Goal: Feedback & Contribution: Submit feedback/report problem

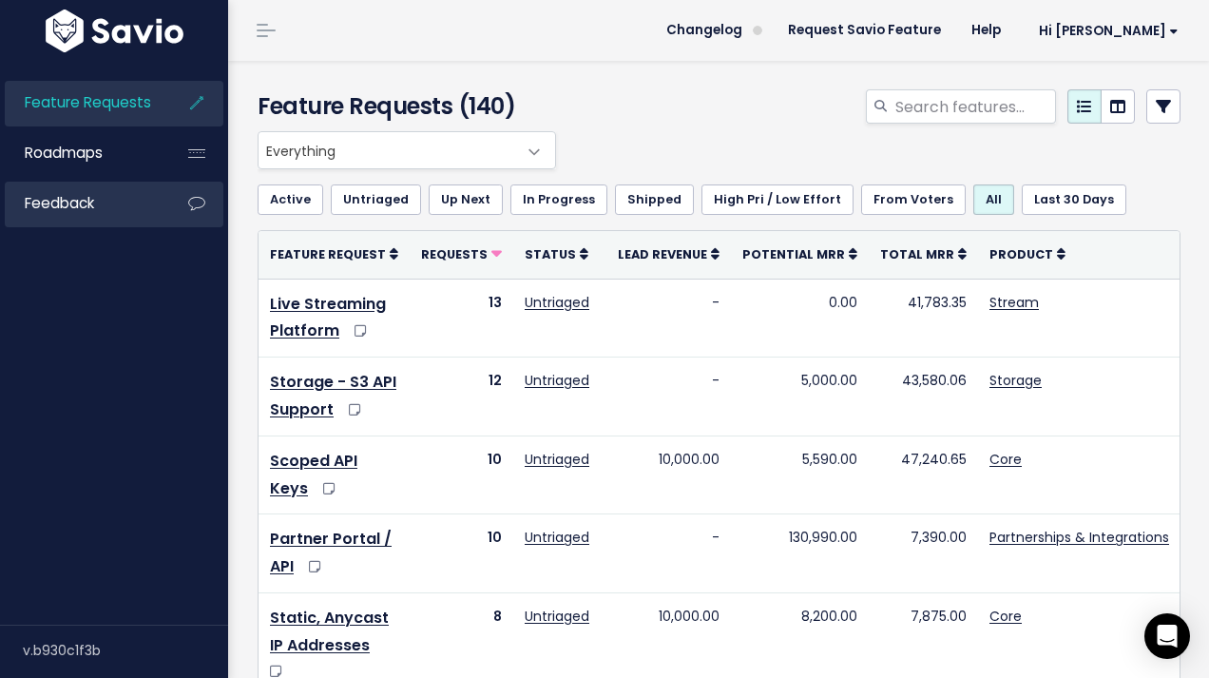
click at [185, 198] on icon at bounding box center [197, 204] width 34 height 44
click at [202, 204] on icon at bounding box center [197, 204] width 34 height 44
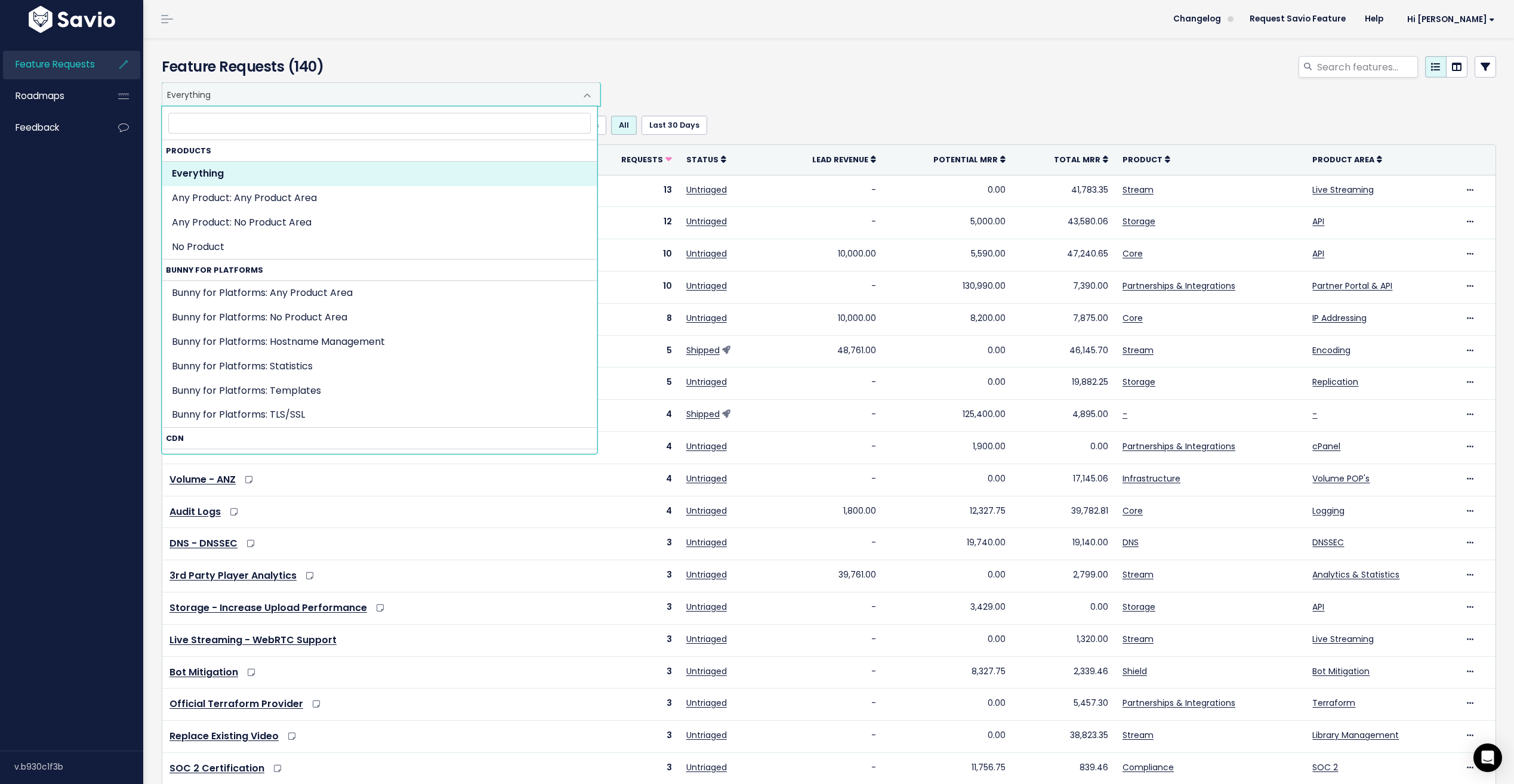
click at [224, 94] on span "Everything" at bounding box center [369, 94] width 414 height 23
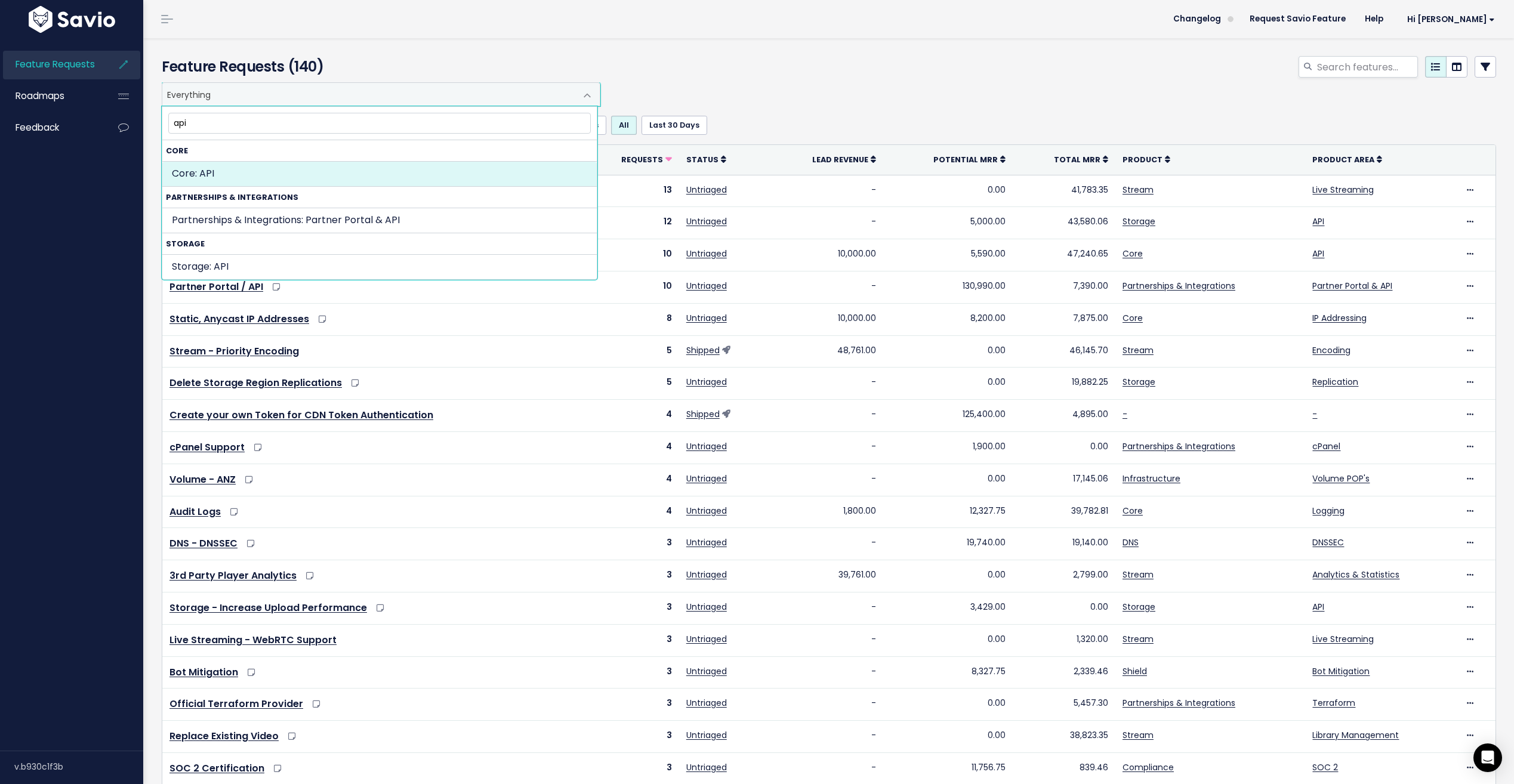
type input "api"
select select "MAIN:API"
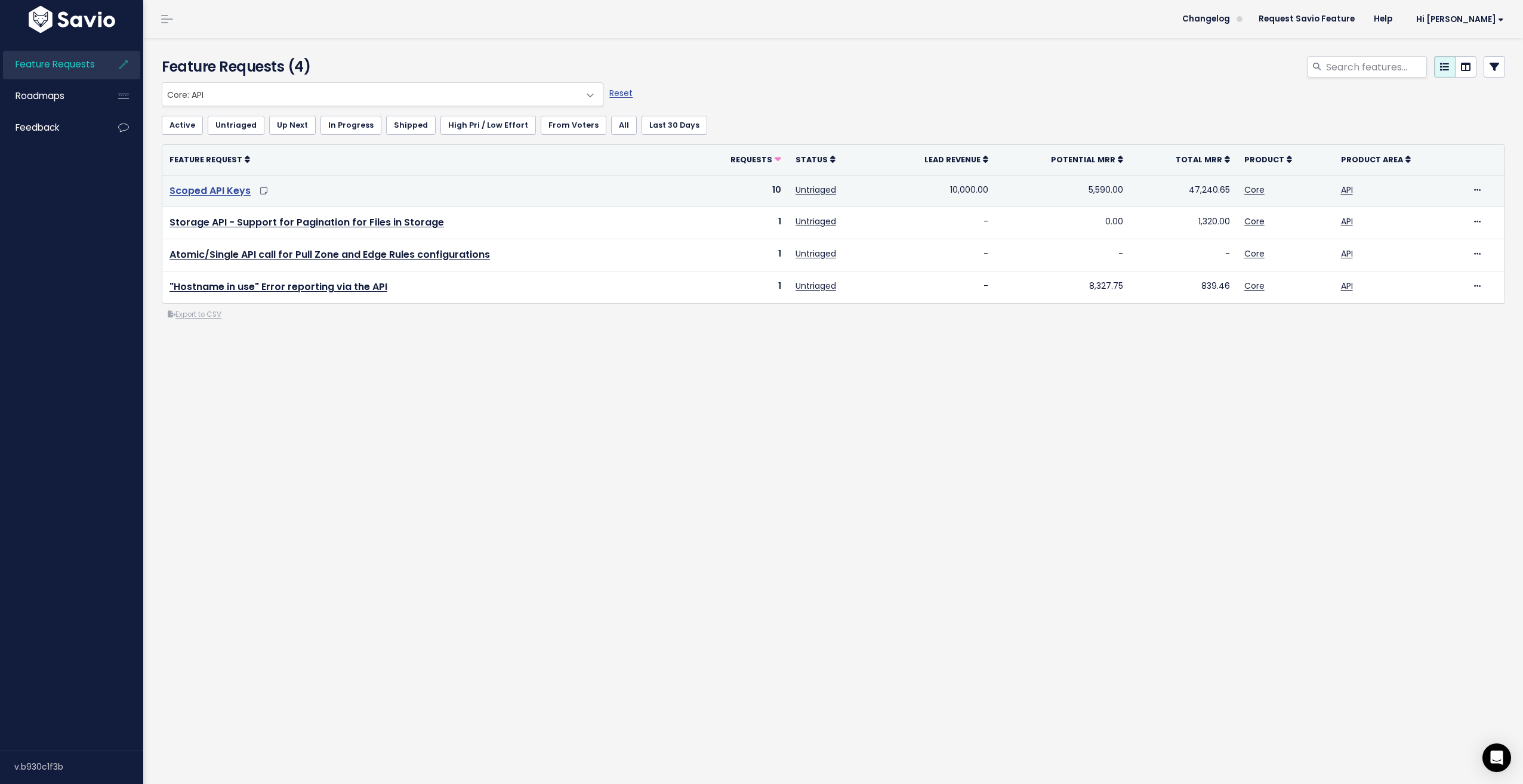
click at [232, 193] on link "Scoped API Keys" at bounding box center [210, 191] width 81 height 14
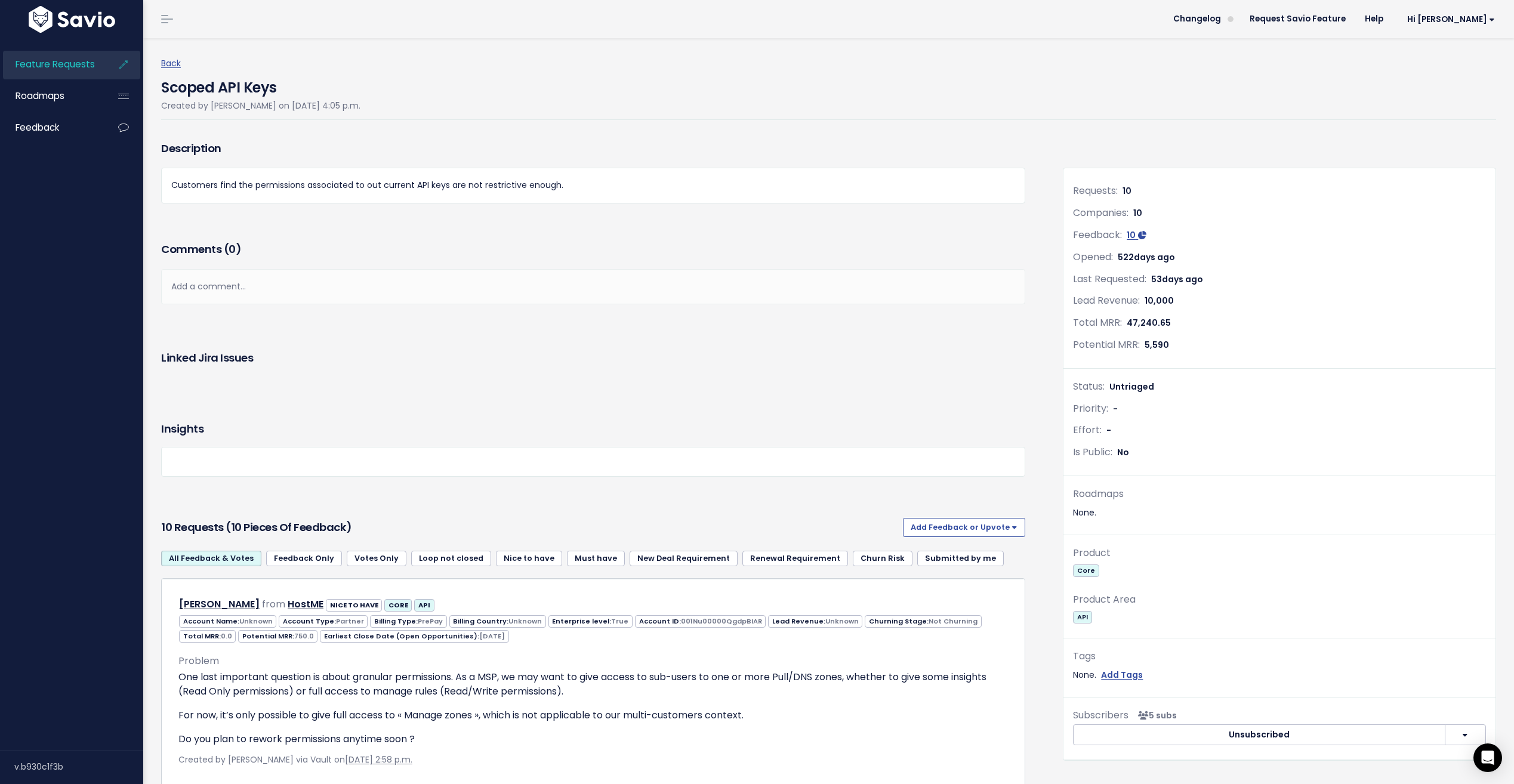
click at [128, 64] on icon at bounding box center [124, 65] width 21 height 28
click at [94, 63] on link "Feature Requests" at bounding box center [51, 65] width 96 height 28
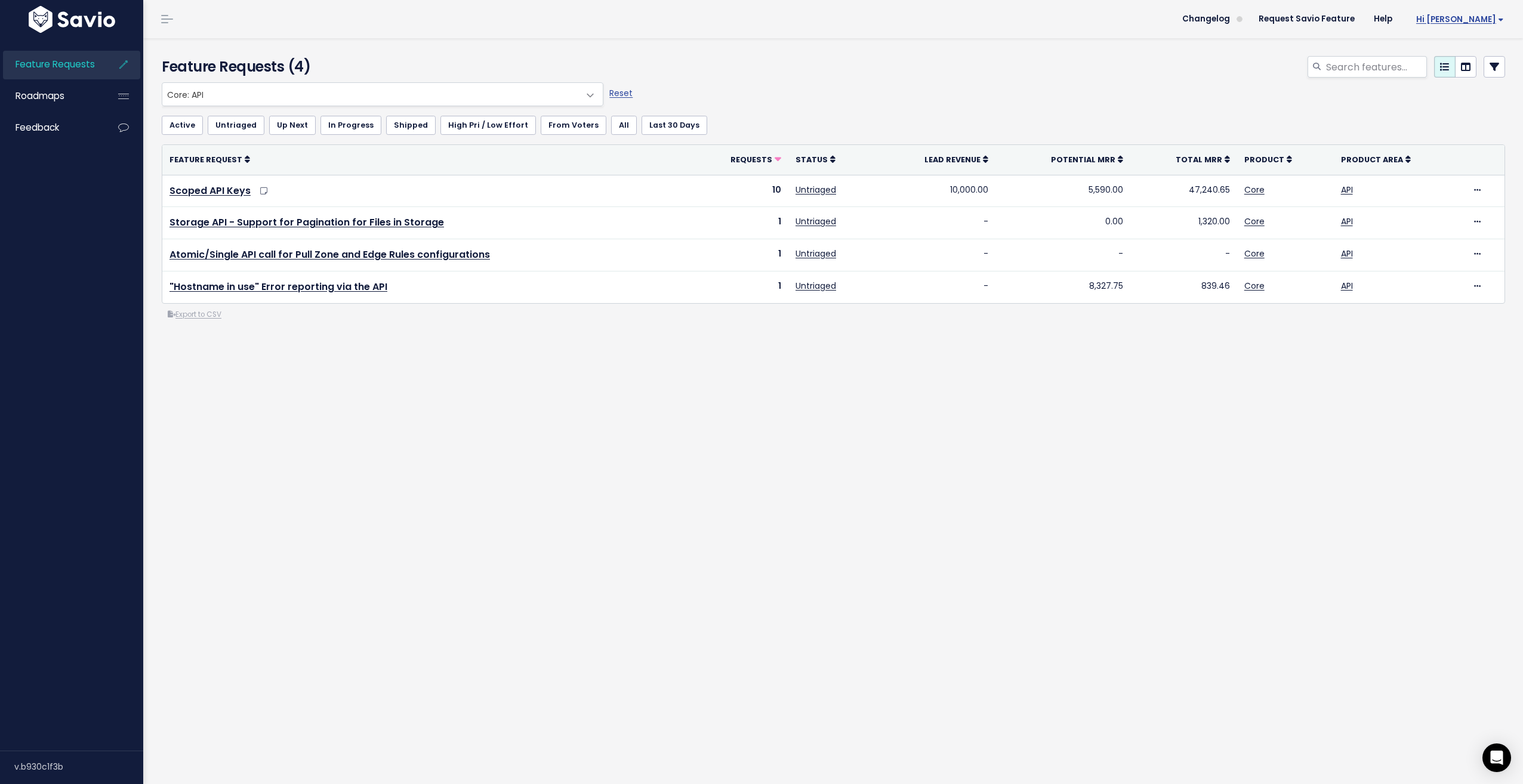
drag, startPoint x: 1495, startPoint y: 30, endPoint x: 1494, endPoint y: 21, distance: 9.1
click at [1494, 21] on li "Hi Warren My Settings Logout" at bounding box center [1458, 19] width 112 height 33
click at [1494, 21] on span "Hi [PERSON_NAME]" at bounding box center [1460, 19] width 88 height 9
click at [1047, 73] on div at bounding box center [1061, 69] width 908 height 26
click at [1364, 21] on link "Request Savio Feature" at bounding box center [1306, 19] width 115 height 18
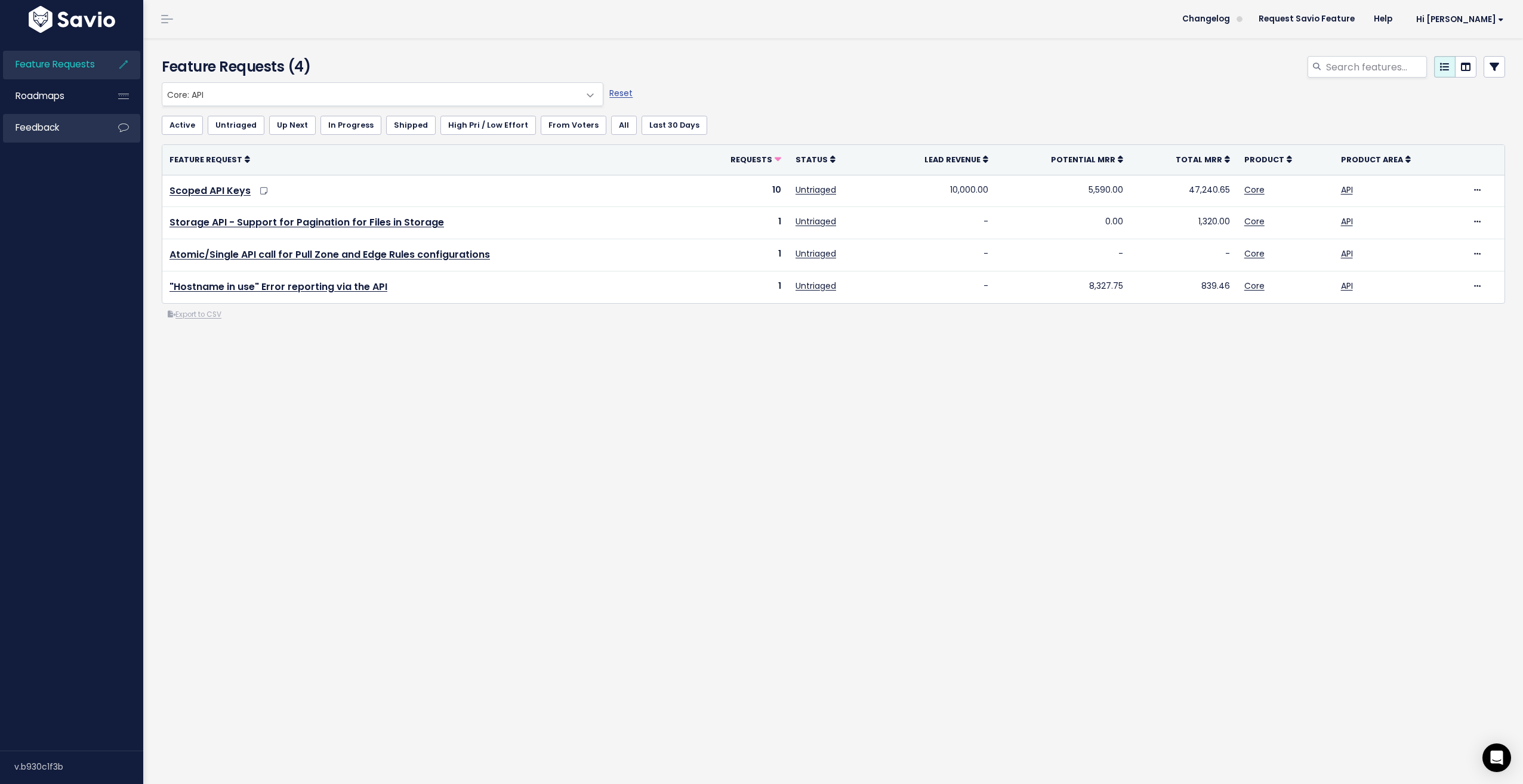
click at [127, 129] on icon at bounding box center [124, 128] width 21 height 28
click at [28, 132] on span "Feedback" at bounding box center [37, 127] width 43 height 13
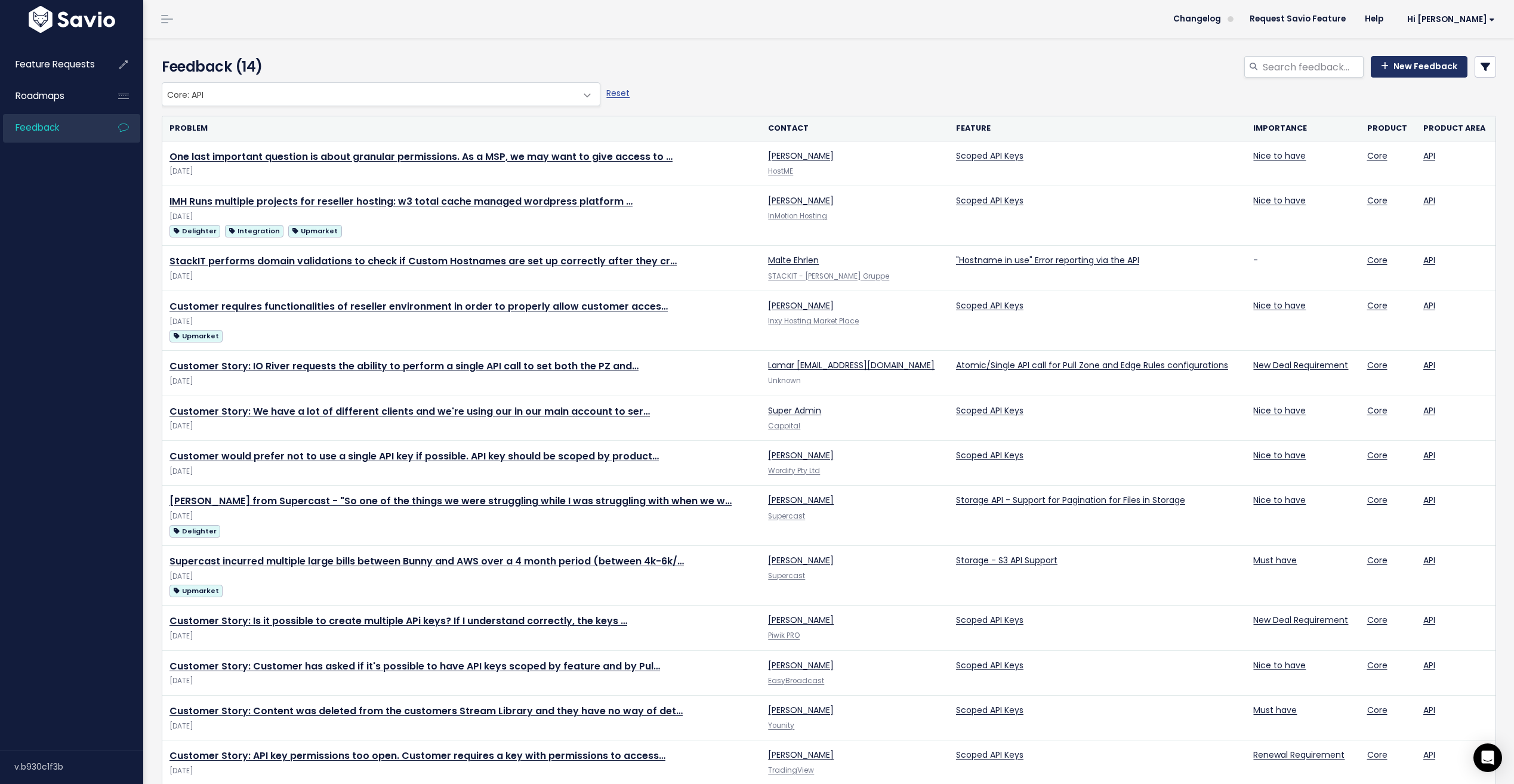
click at [1411, 75] on link "New Feedback" at bounding box center [1419, 67] width 97 height 21
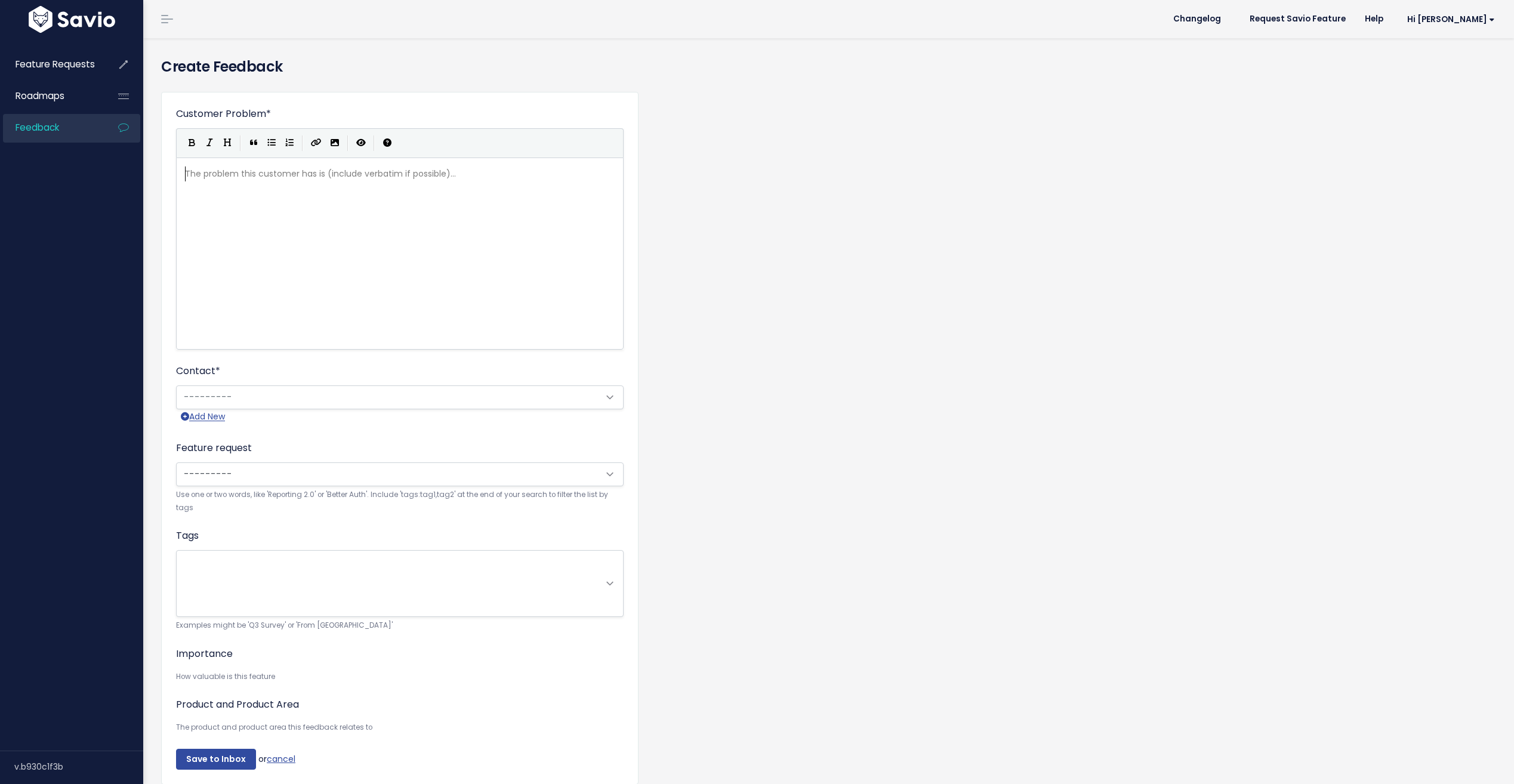
scroll to position [1, 0]
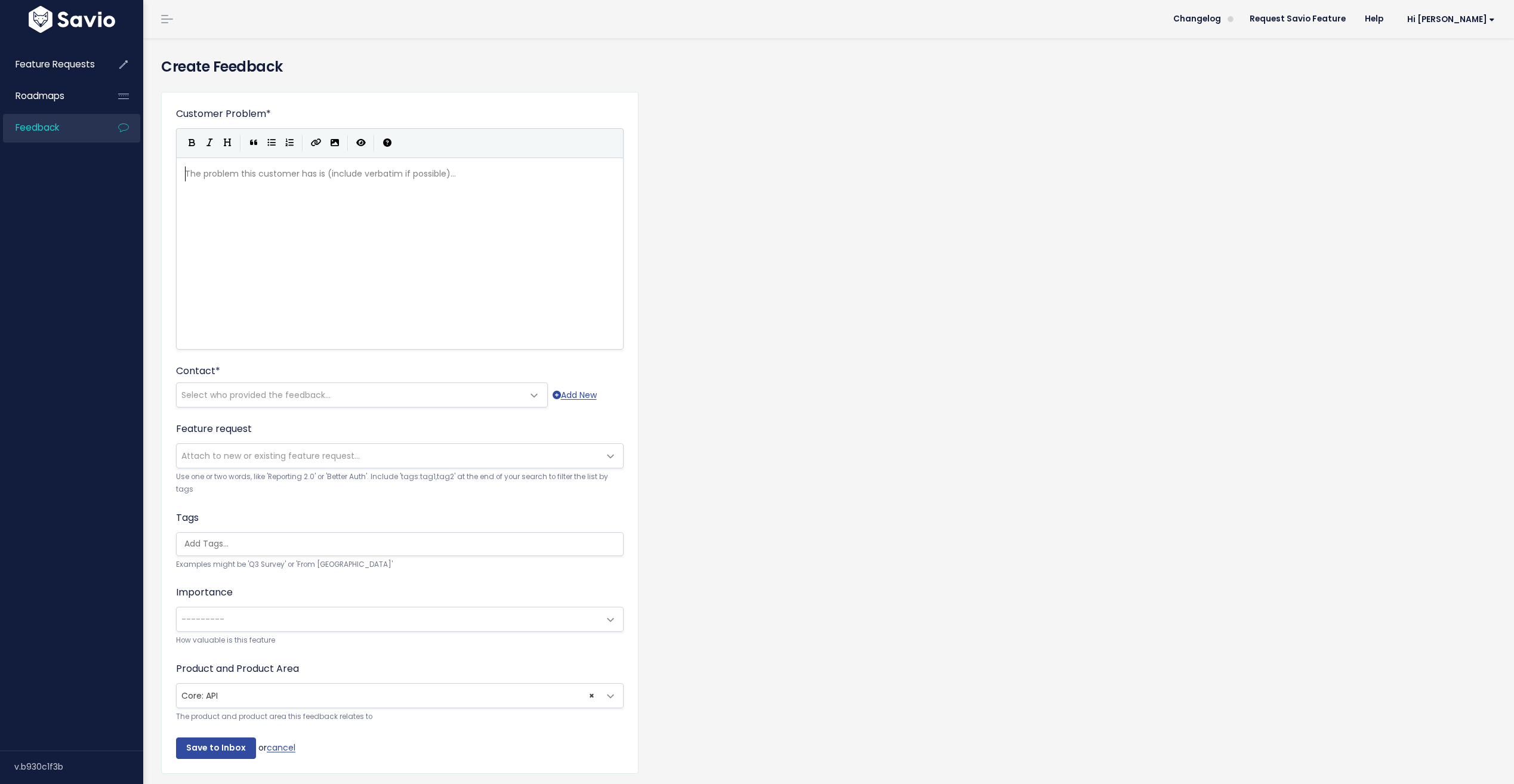
click at [215, 168] on pre "​" at bounding box center [404, 174] width 443 height 15
type textarea "Requirtes role based API access across teams"
click at [225, 385] on span "Select who provided the feedback..." at bounding box center [350, 395] width 346 height 24
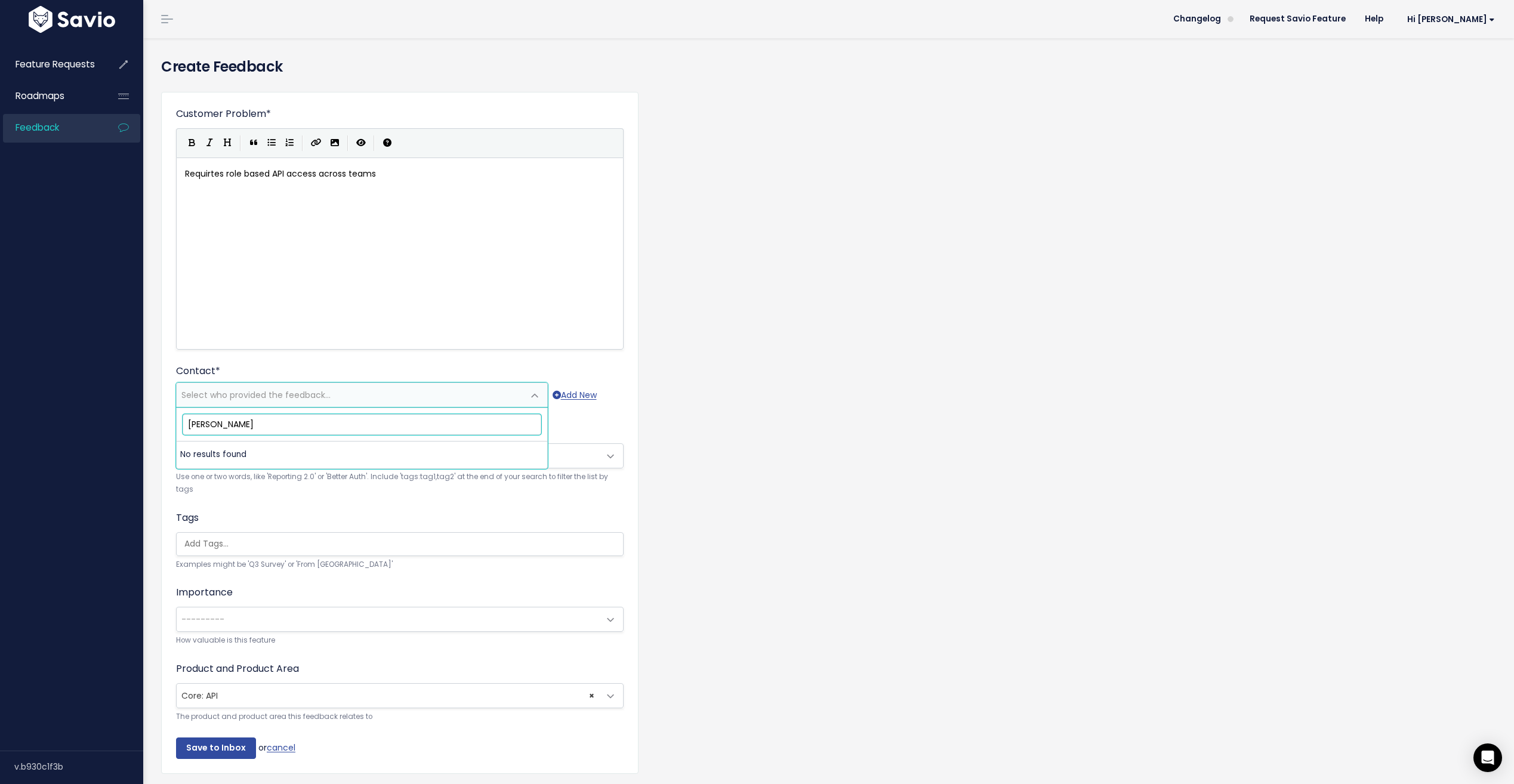
drag, startPoint x: 246, startPoint y: 431, endPoint x: 186, endPoint y: 420, distance: 61.0
click at [186, 420] on input "[PERSON_NAME]" at bounding box center [362, 424] width 358 height 21
paste input "[PERSON_NAME] <[PERSON_NAME][EMAIL_ADDRESS][DOMAIN_NAME]>"
click at [256, 416] on input "[PERSON_NAME]" at bounding box center [362, 424] width 358 height 21
type input "[PERSON_NAME]"
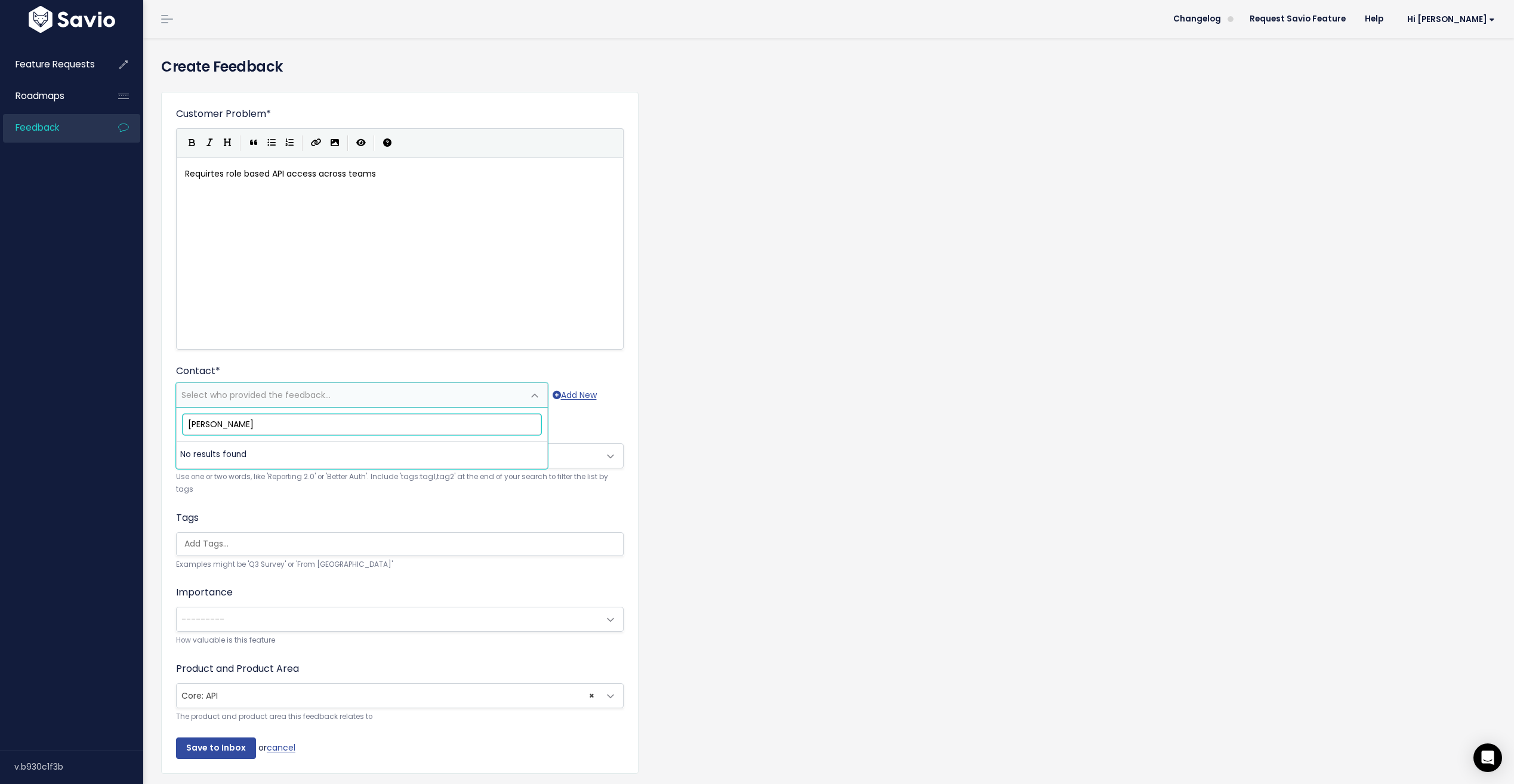
drag, startPoint x: 269, startPoint y: 421, endPoint x: 86, endPoint y: 402, distance: 184.0
click at [86, 402] on body "Feature Requests Roadmaps Feedback ×" at bounding box center [757, 456] width 1514 height 913
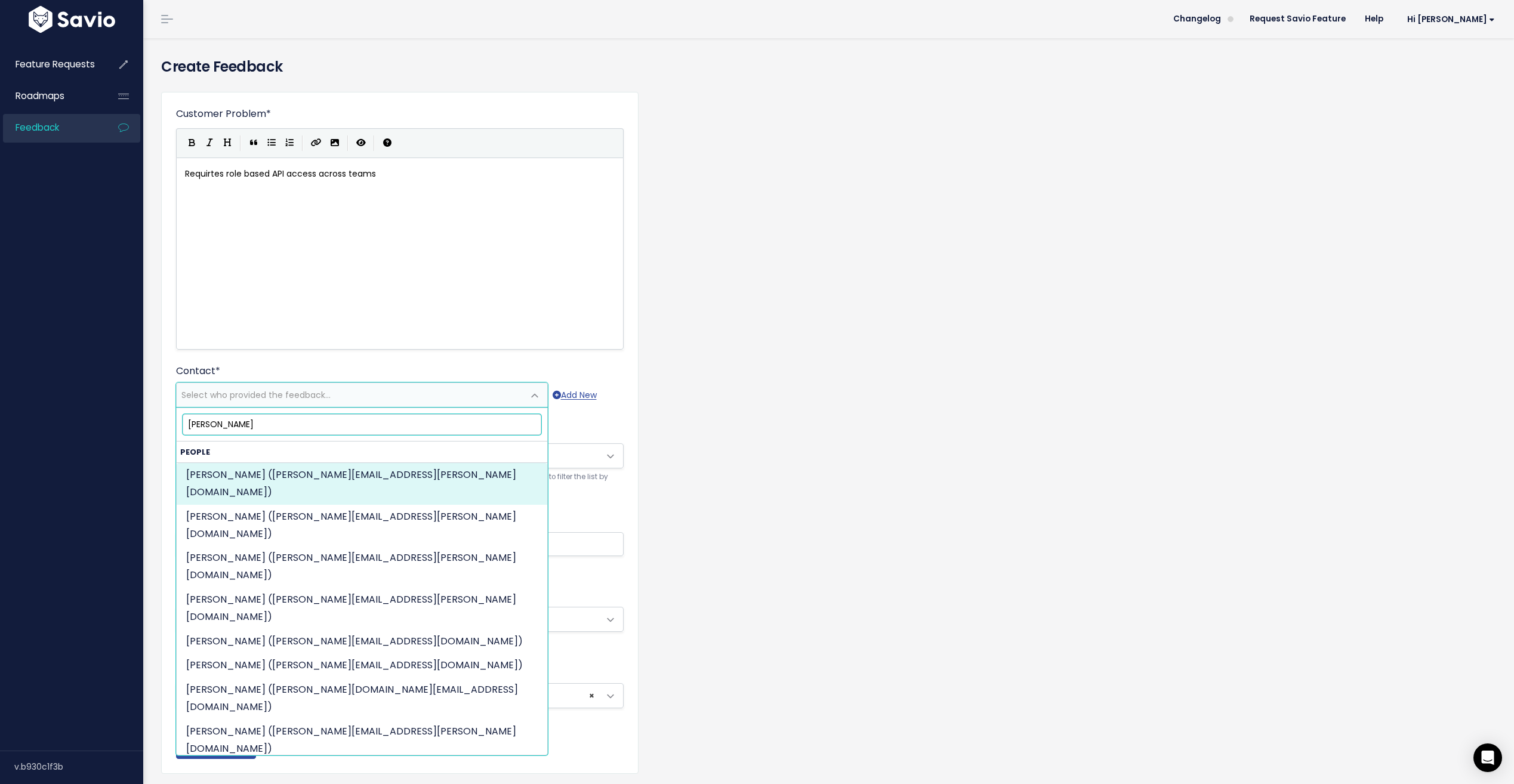
type input "[PERSON_NAME]"
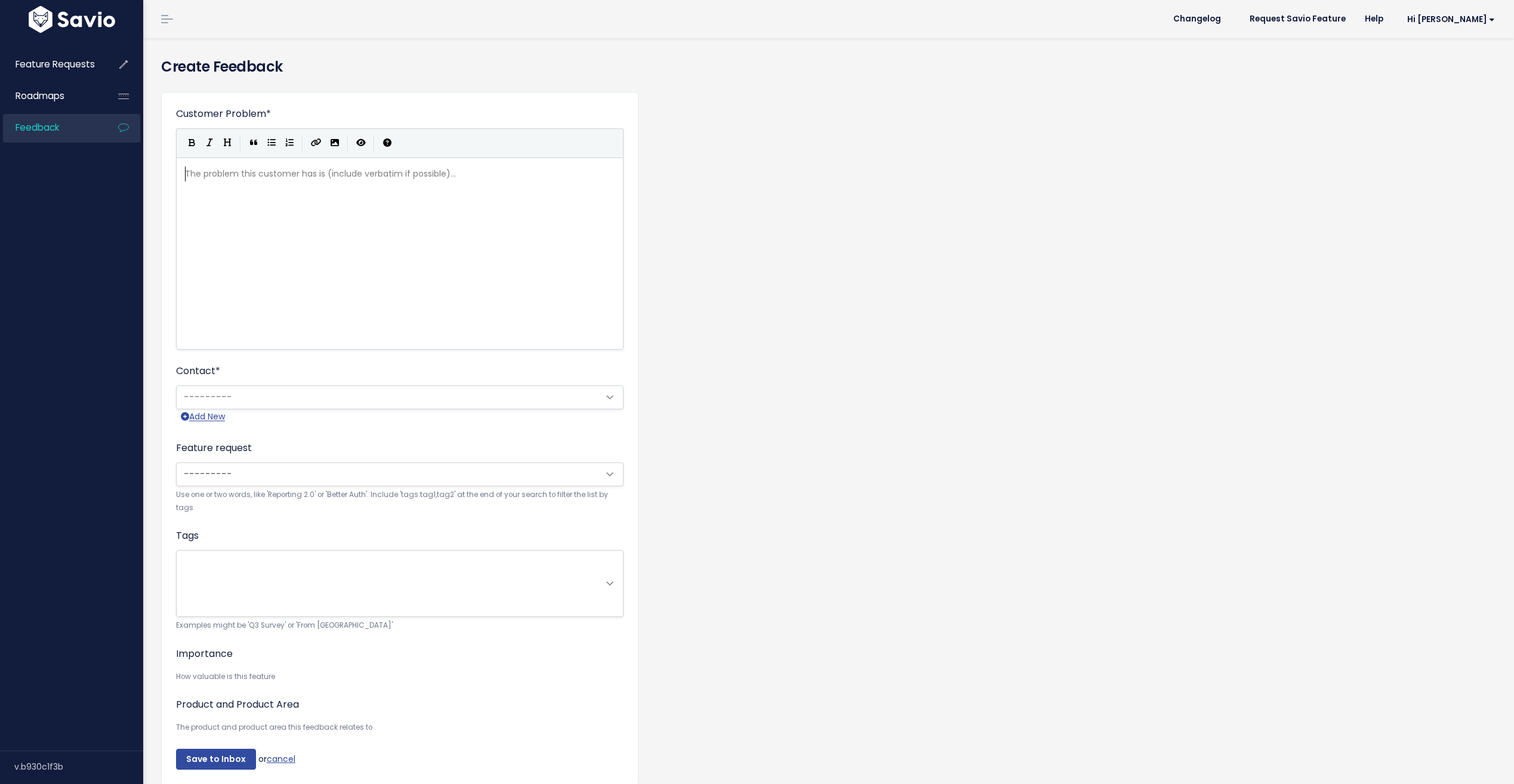
scroll to position [1, 0]
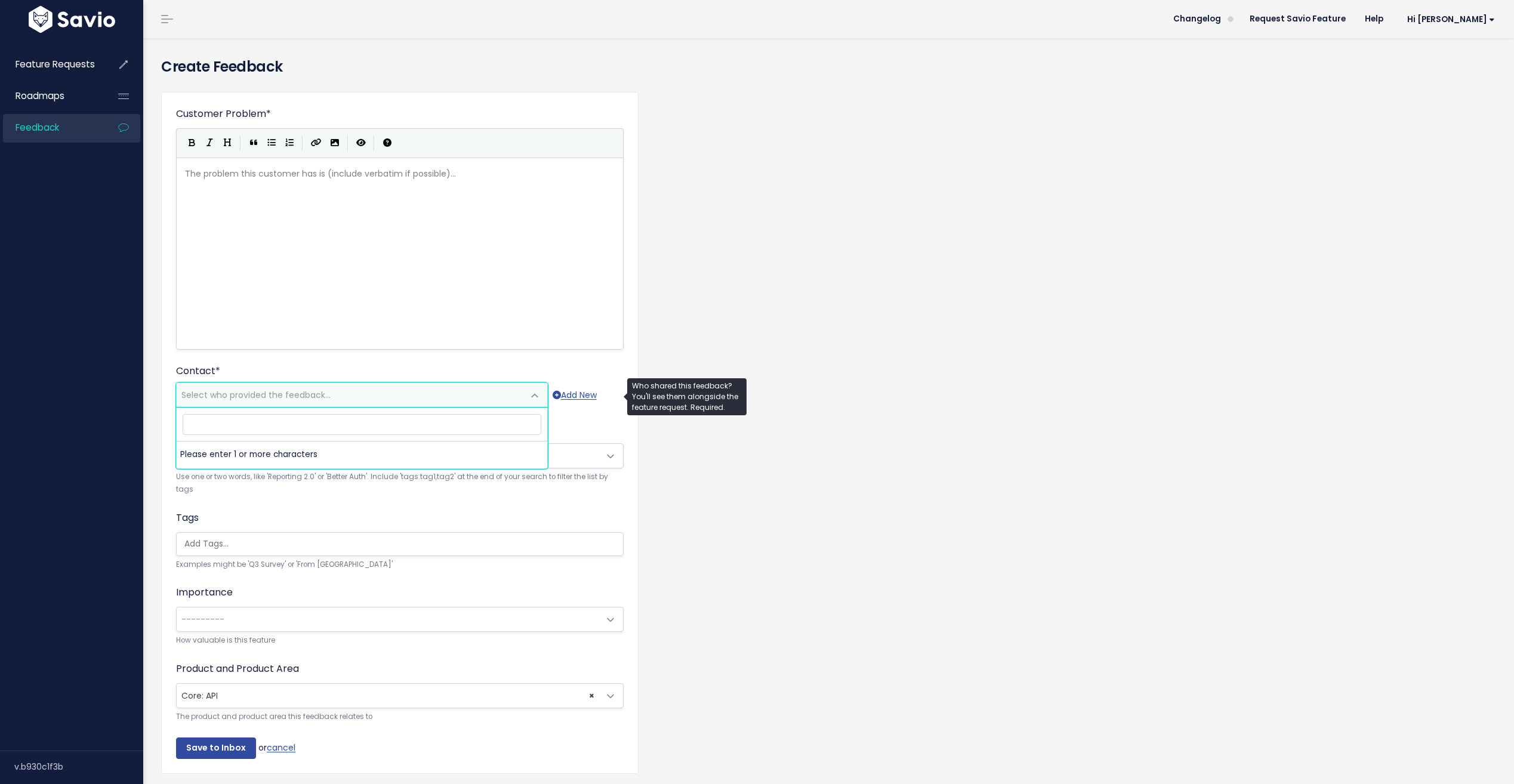
click at [252, 390] on span "Select who provided the feedback..." at bounding box center [256, 395] width 149 height 12
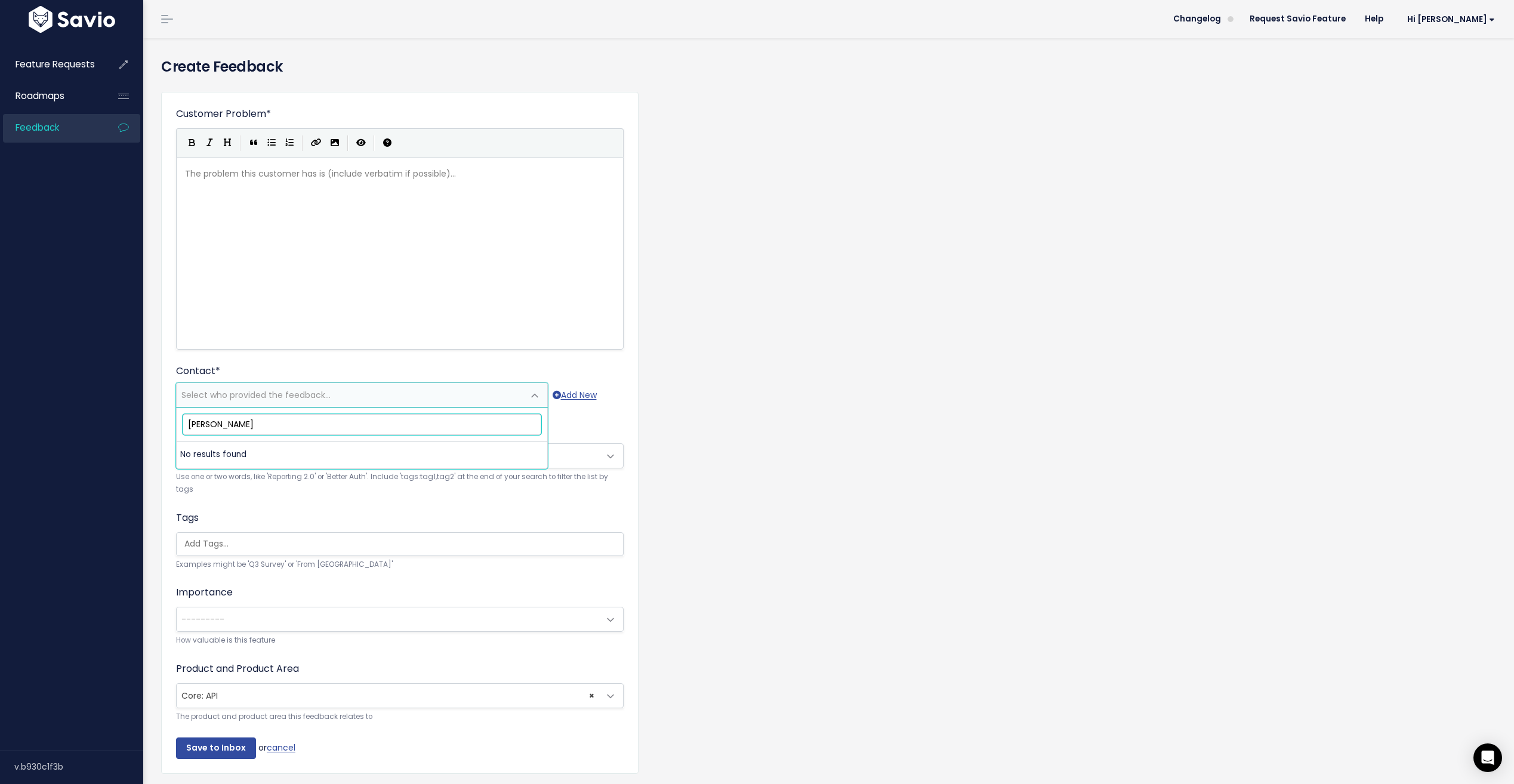
click at [247, 422] on input "[PERSON_NAME]" at bounding box center [362, 424] width 358 height 21
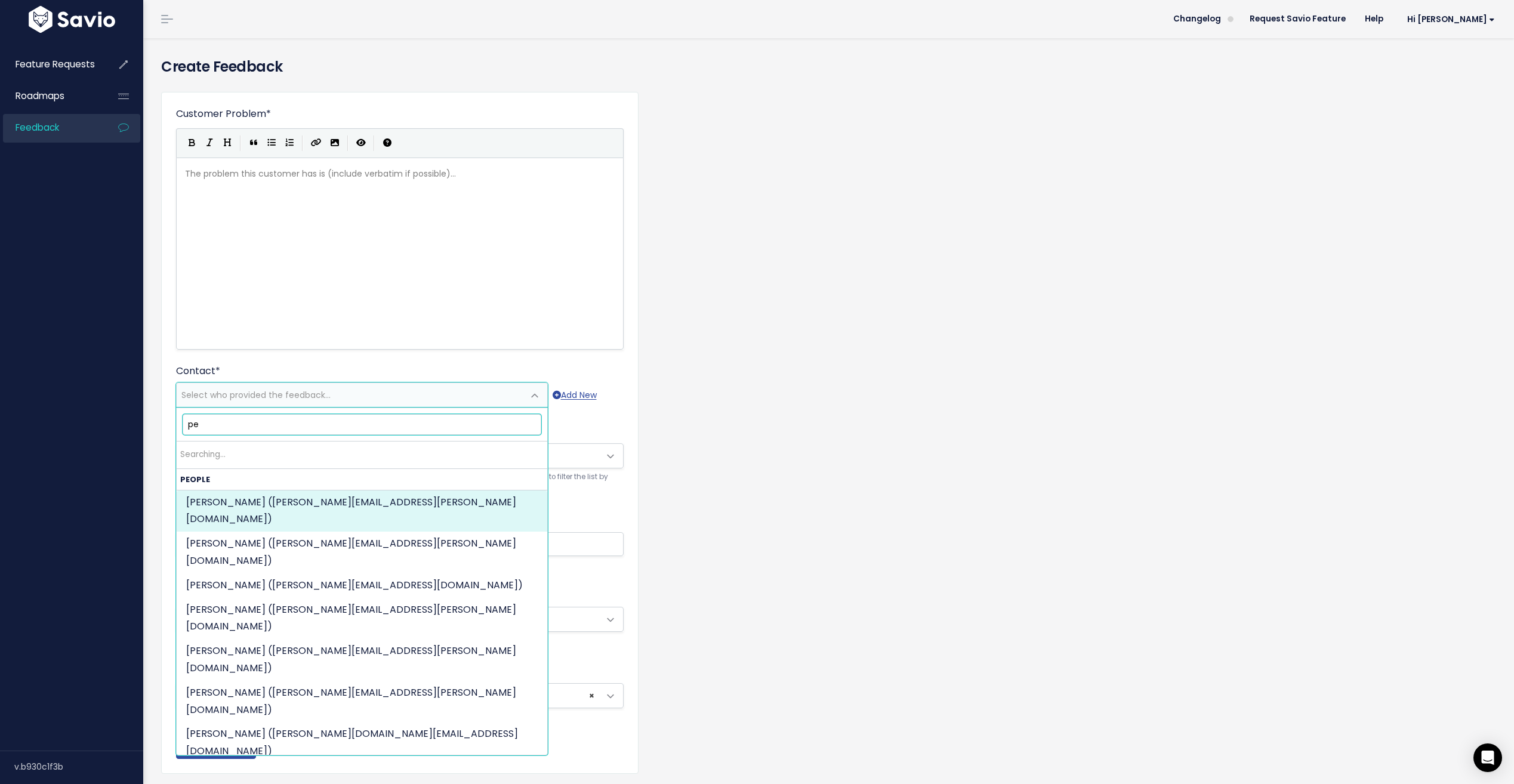
type input "p"
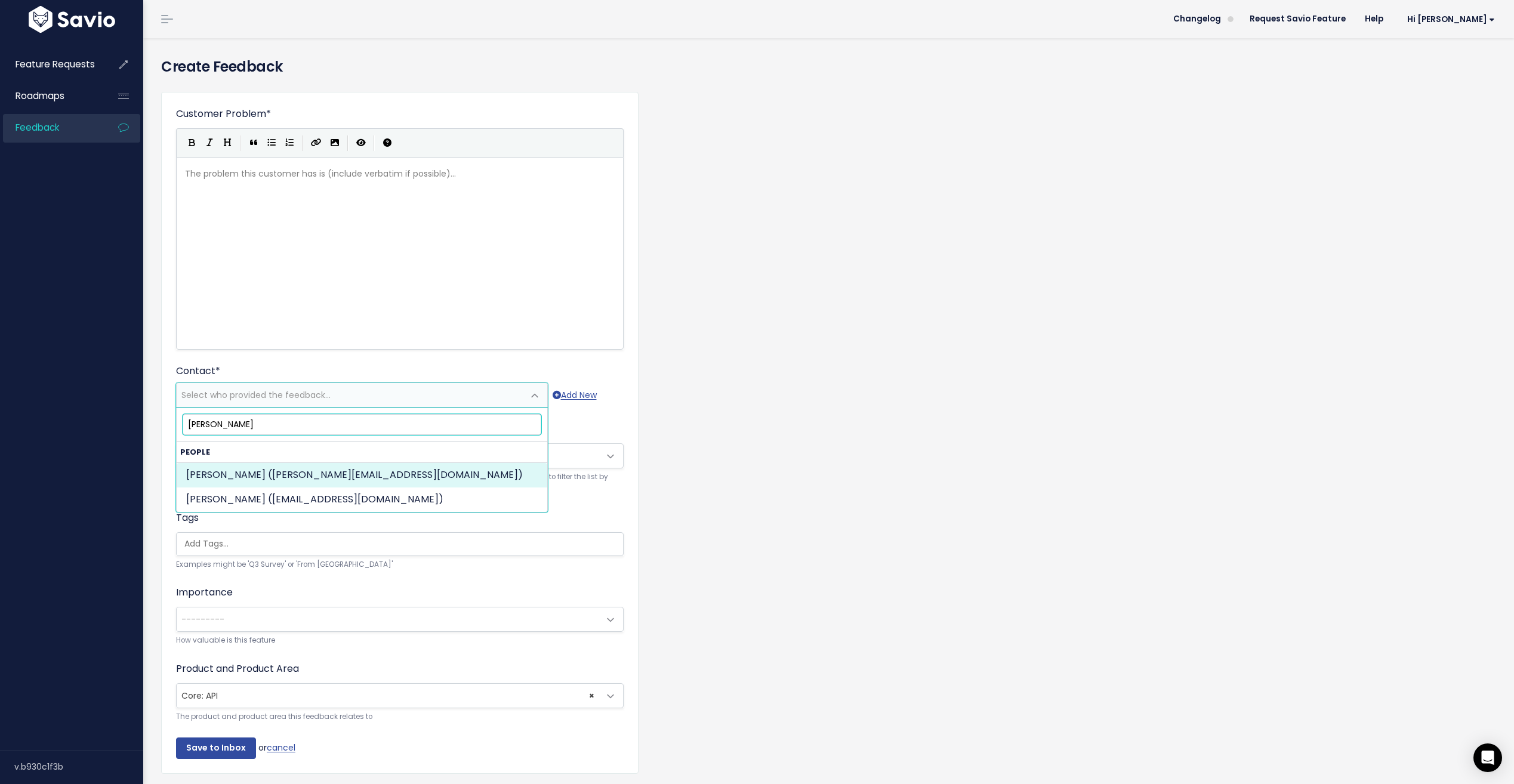
type input "benjamin j"
select select "87510985"
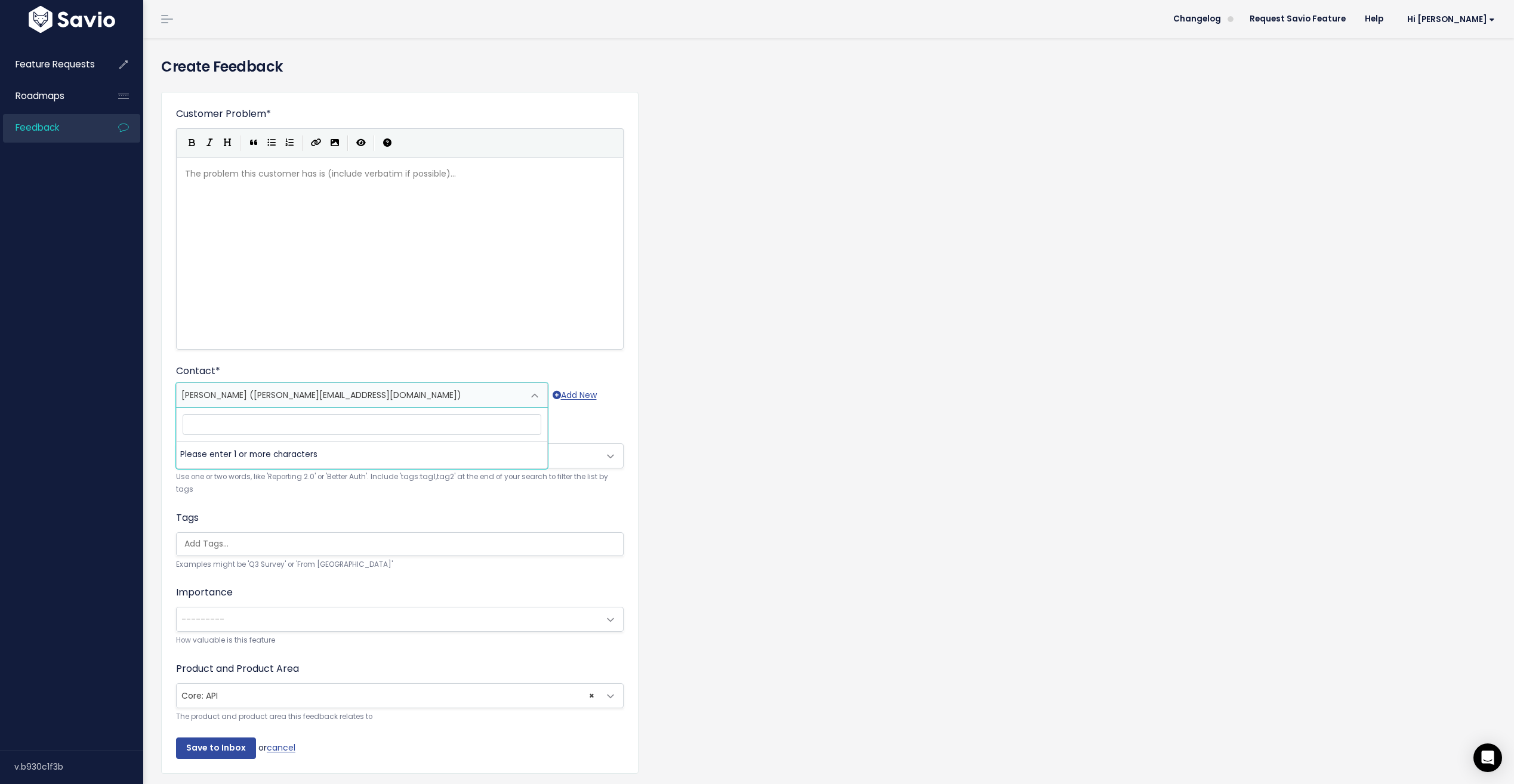
click at [219, 178] on pre "​" at bounding box center [404, 174] width 443 height 15
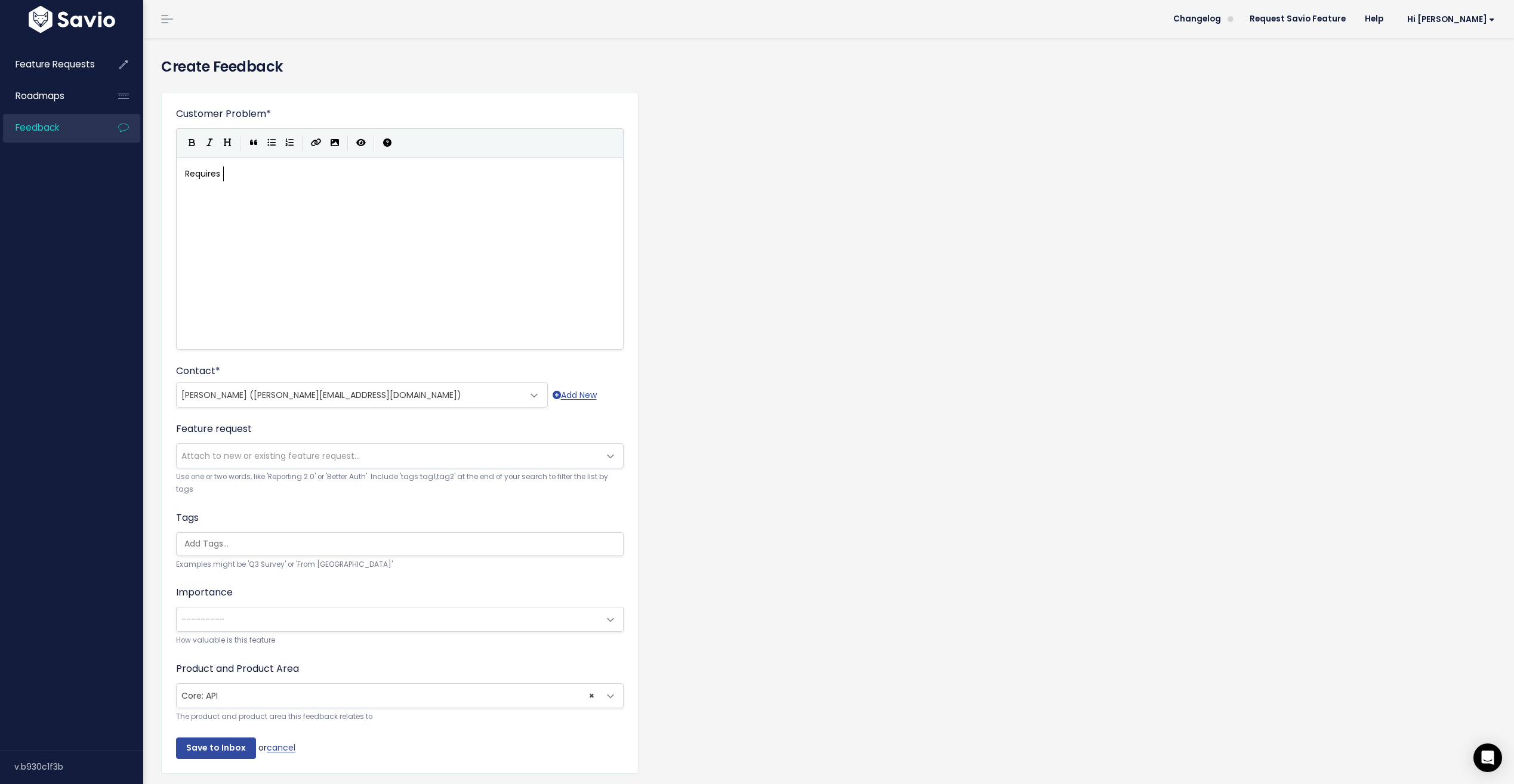
scroll to position [4, 38]
type textarea "Requires Role v"
type textarea "based API access across teams"
click at [184, 188] on pre "based API access across teams" at bounding box center [404, 189] width 443 height 15
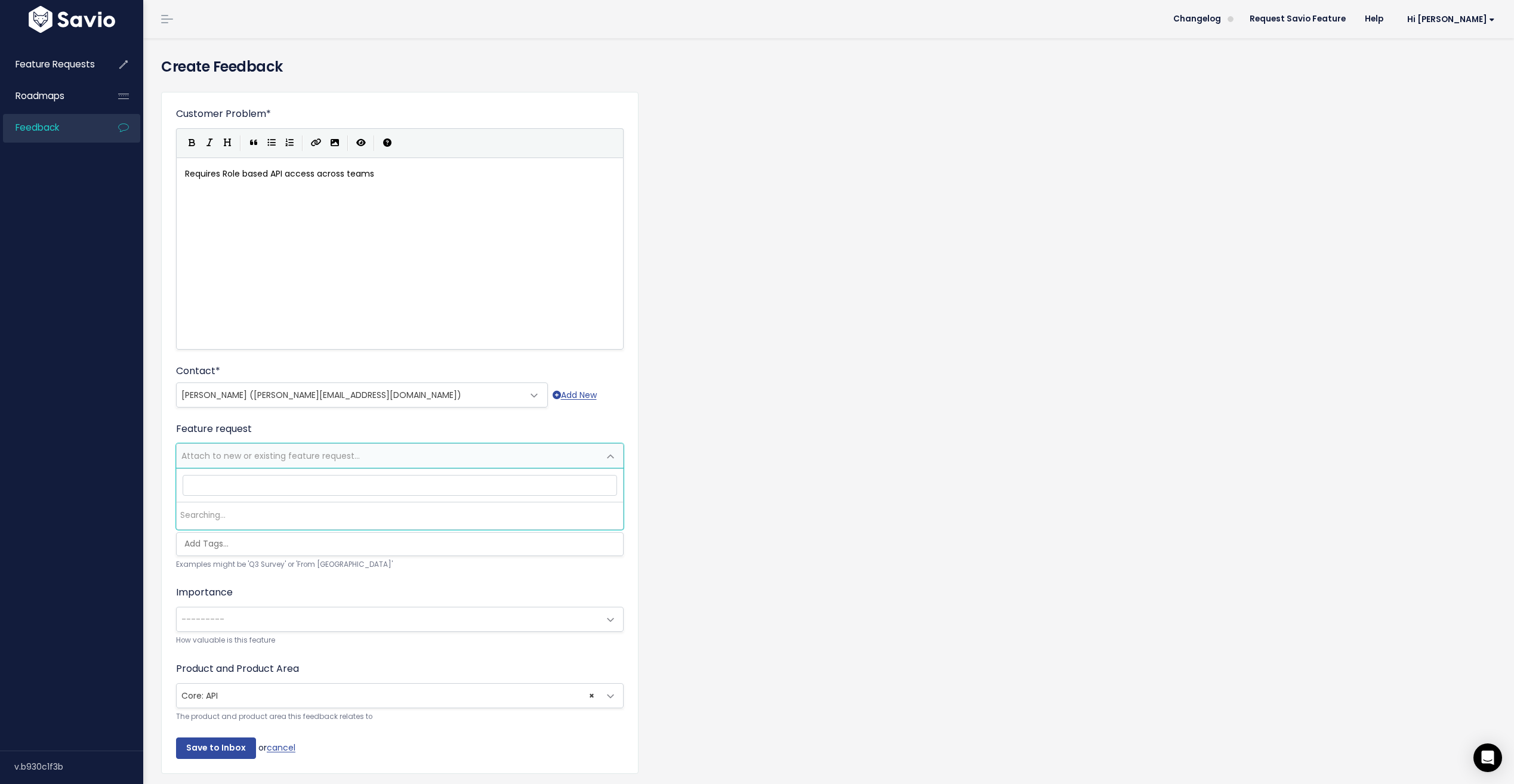
click at [259, 454] on span "Attach to new or existing feature request..." at bounding box center [271, 456] width 178 height 12
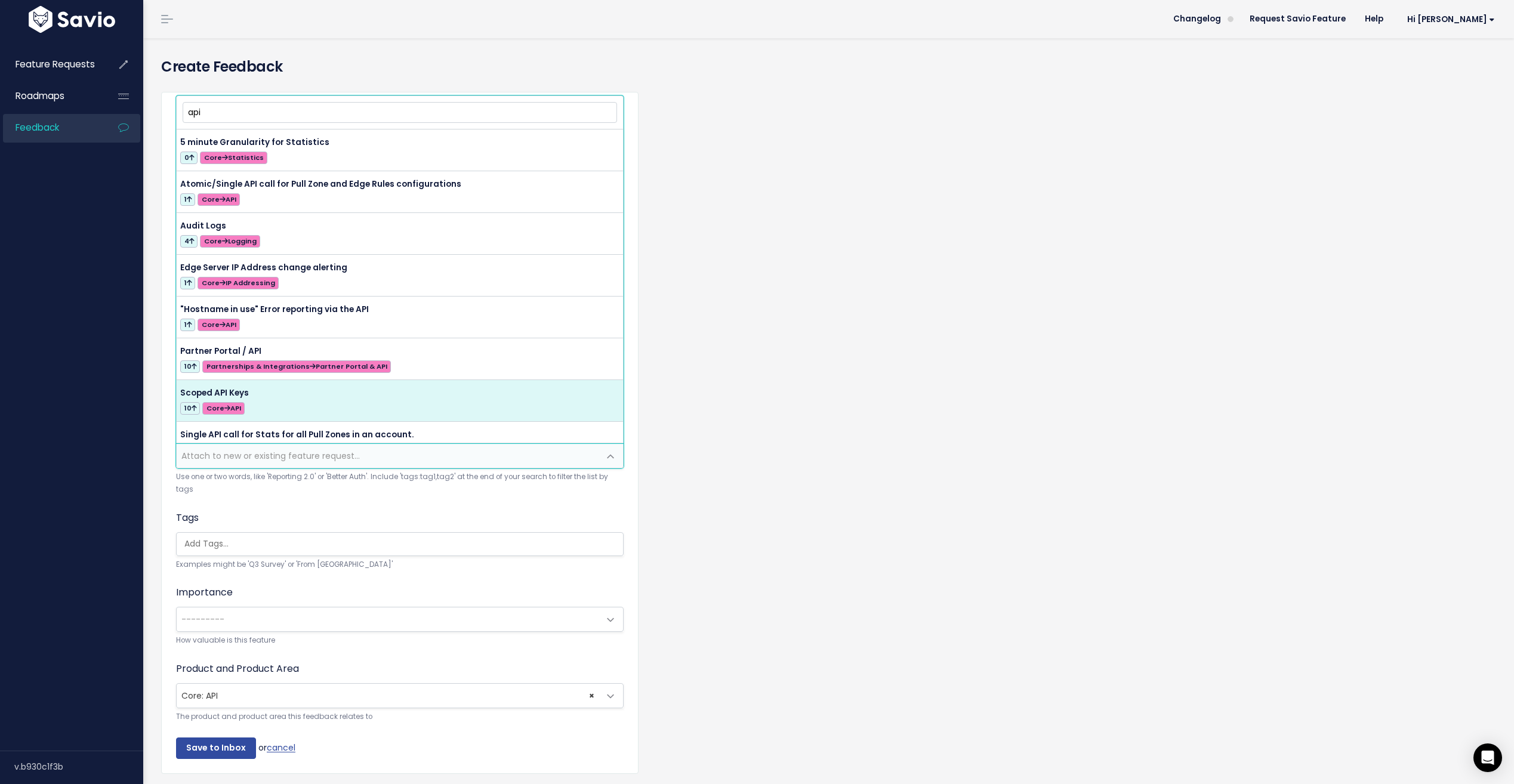
type input "api"
select select "42710"
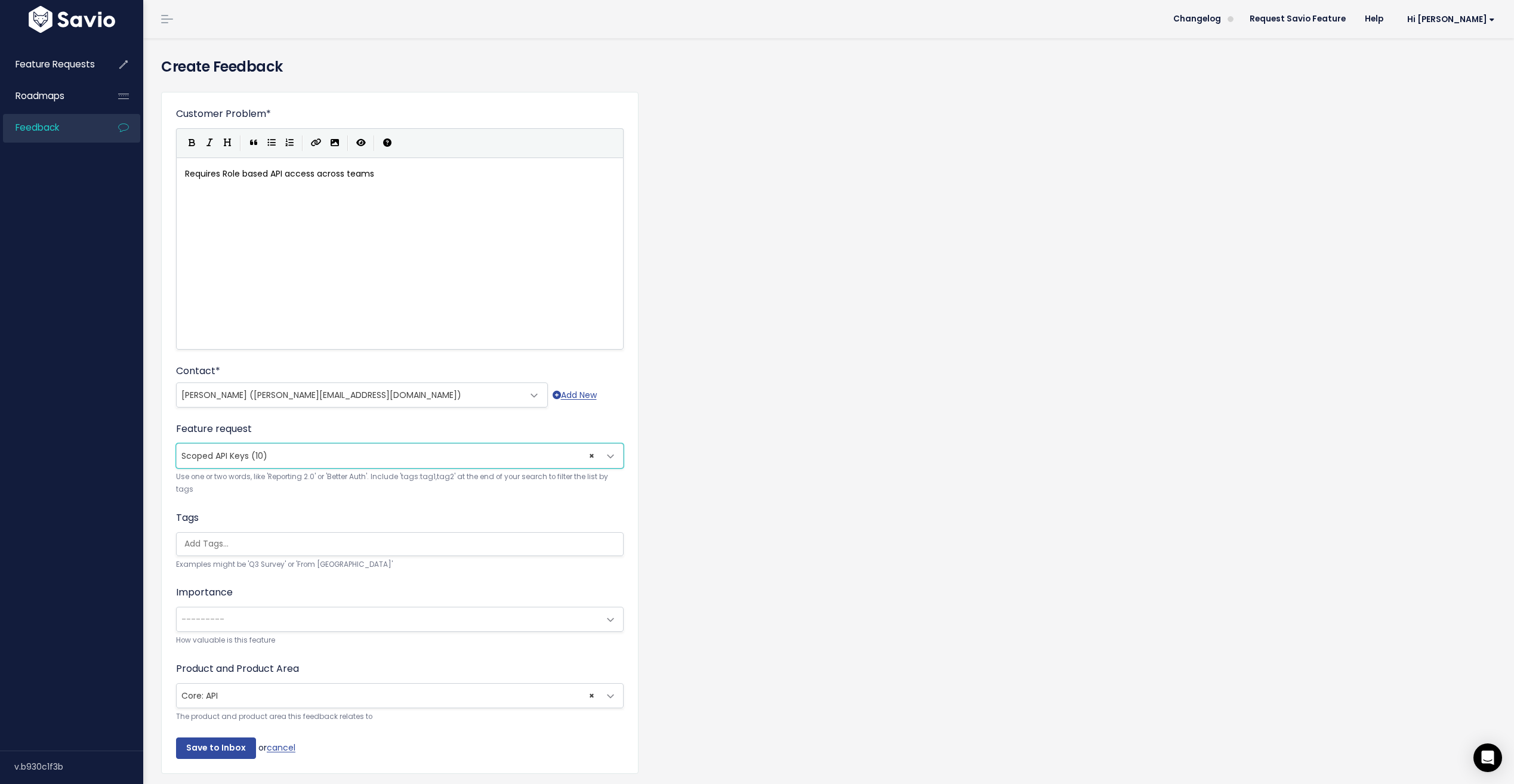
scroll to position [45, 0]
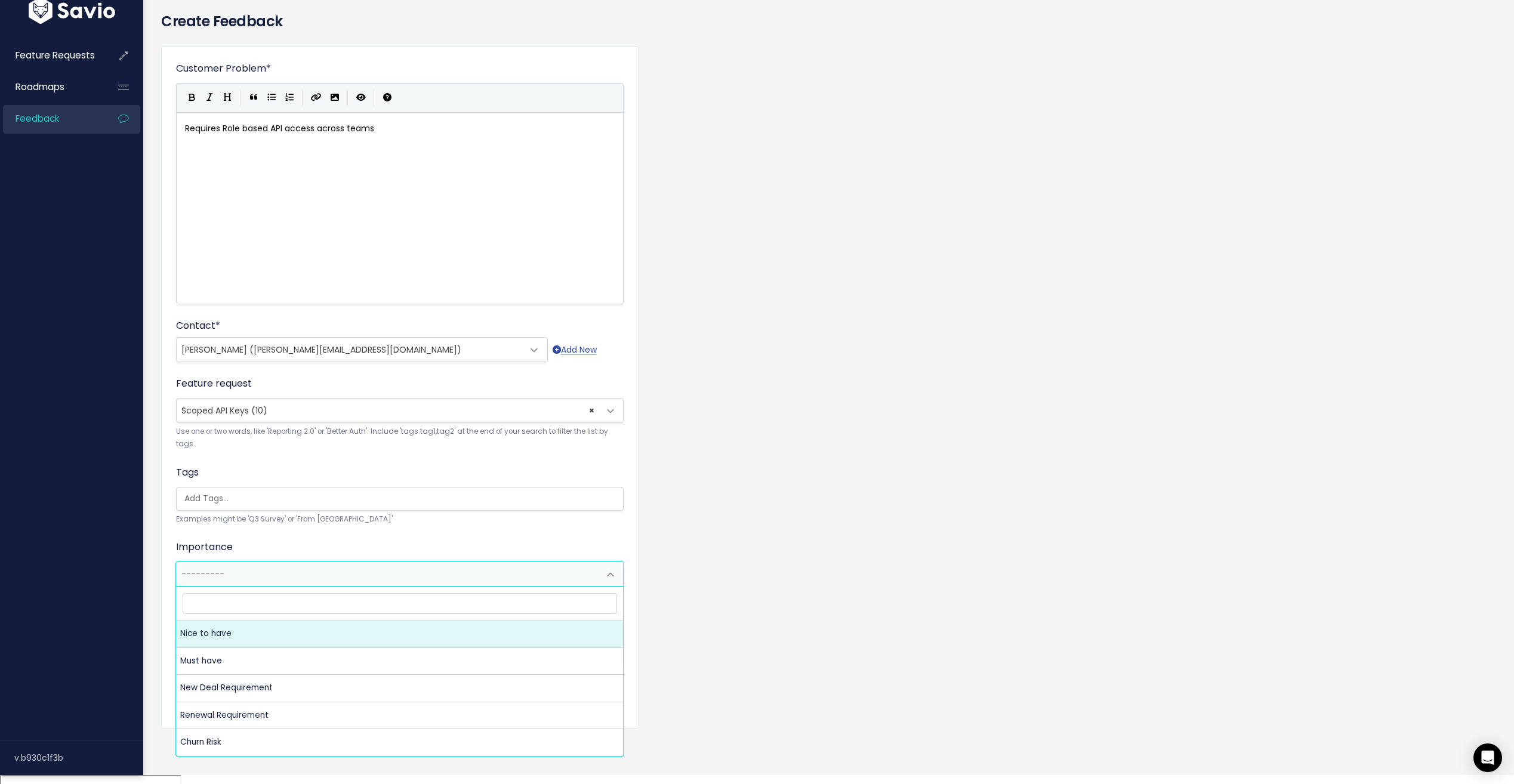
click at [264, 584] on span "---------" at bounding box center [387, 574] width 422 height 24
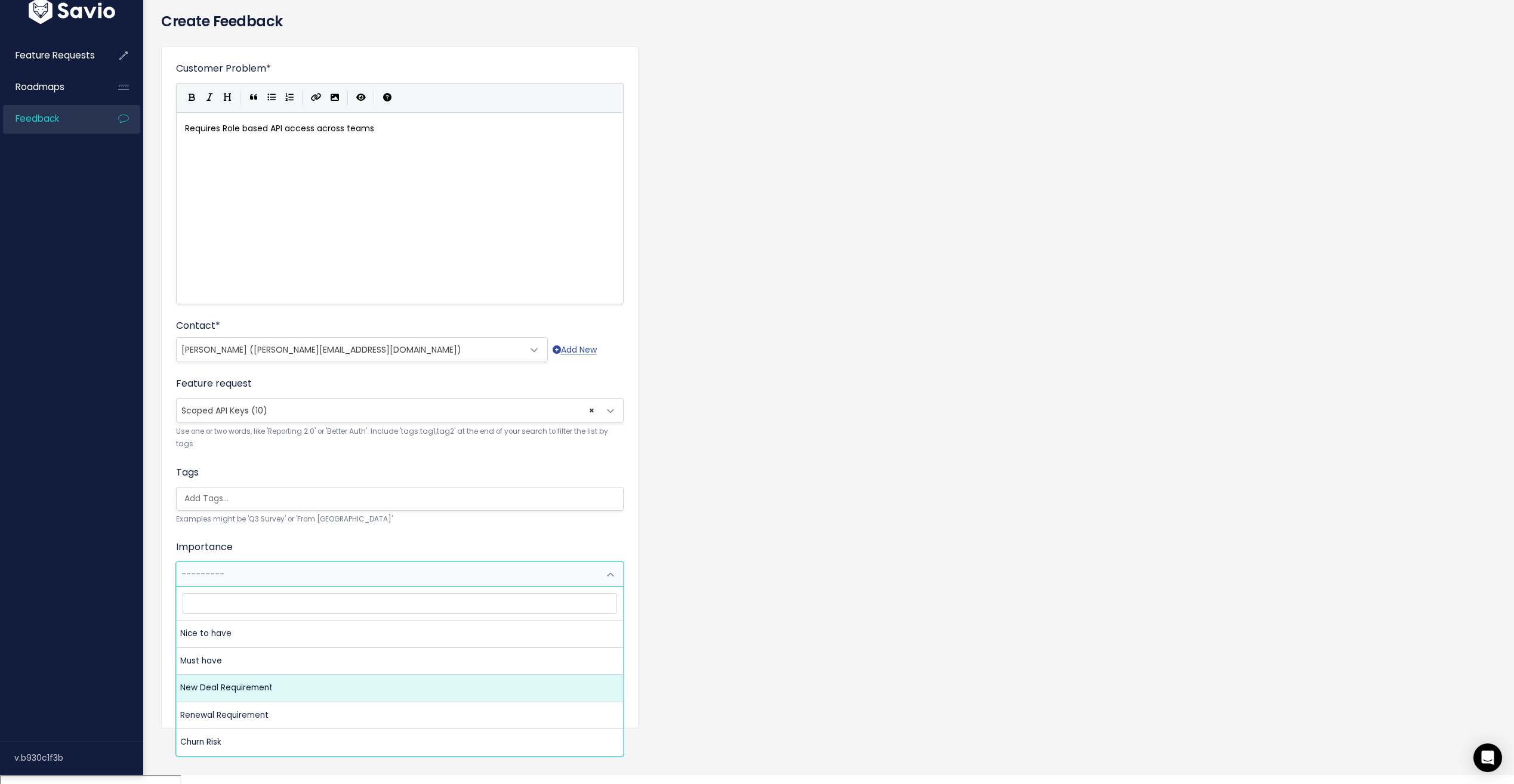
select select "NEW_DEAL_REQUIREMENT"
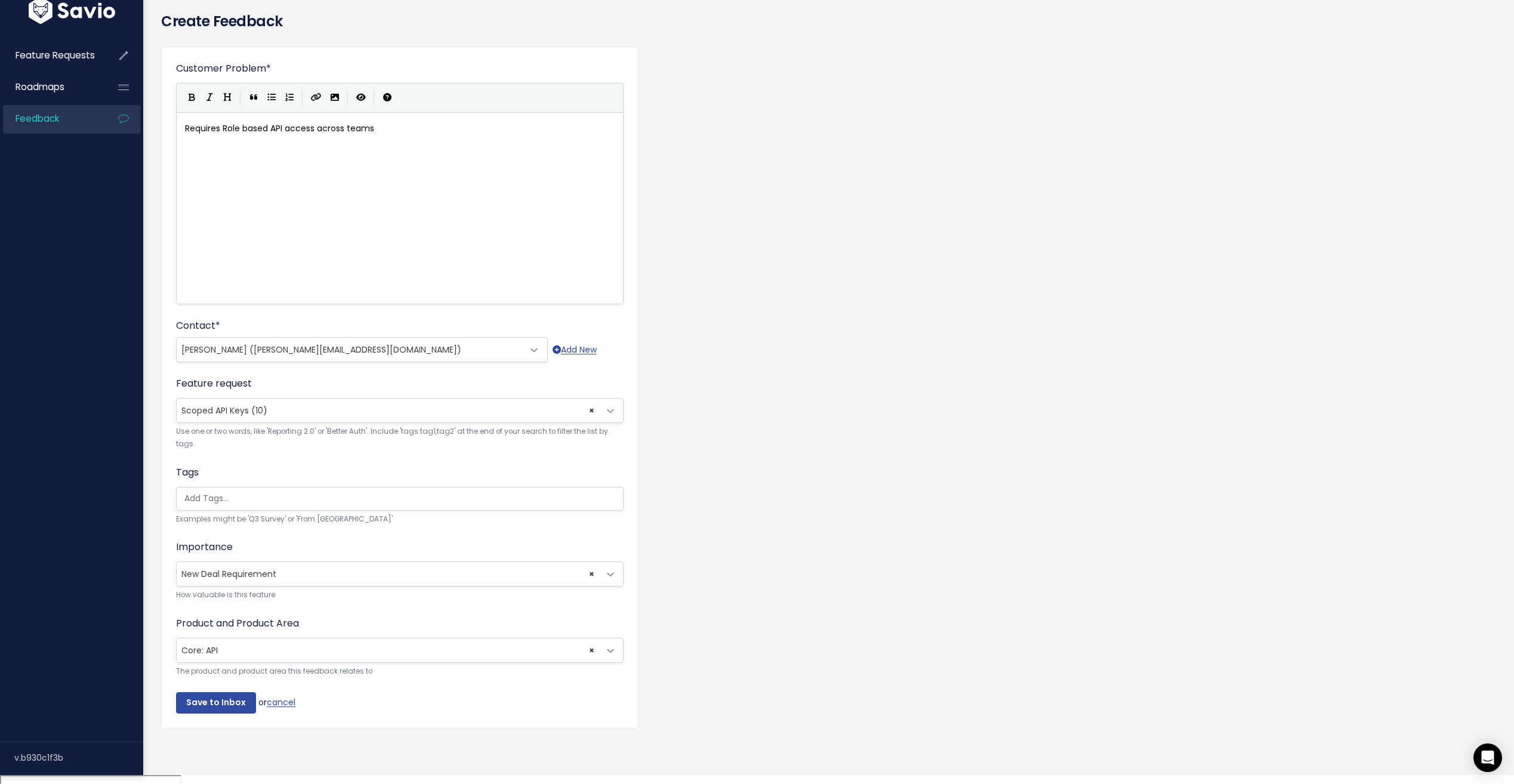
scroll to position [4, 0]
click at [415, 144] on div "xxxxxxxxxx Requires Role based API access across teams" at bounding box center [415, 223] width 464 height 209
click at [218, 191] on div "xxxxxxxxxx Requires Role based API access across teams ​ ​" at bounding box center [415, 223] width 464 height 209
click at [201, 701] on input "Save to Inbox" at bounding box center [215, 703] width 80 height 21
